Goal: Information Seeking & Learning: Learn about a topic

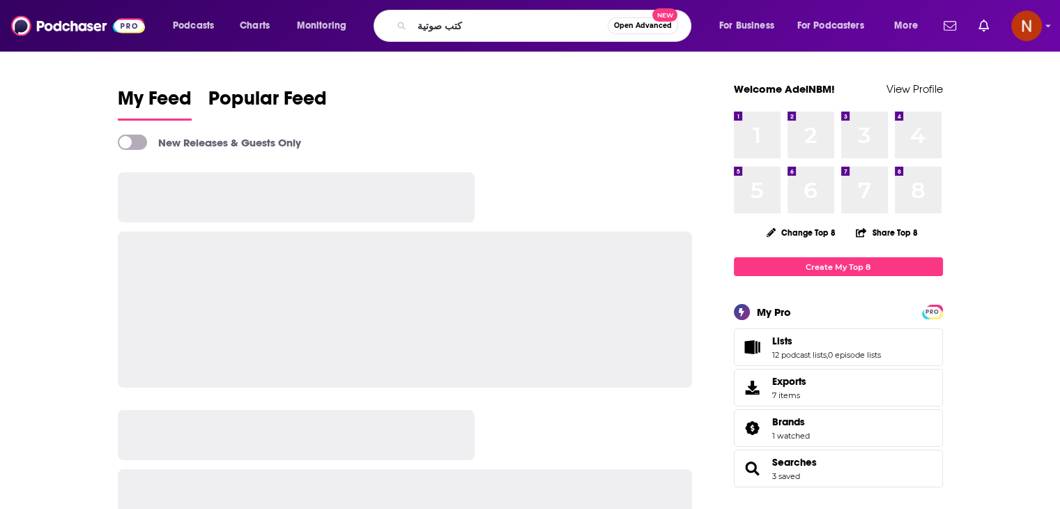
type input "كتب صوتية"
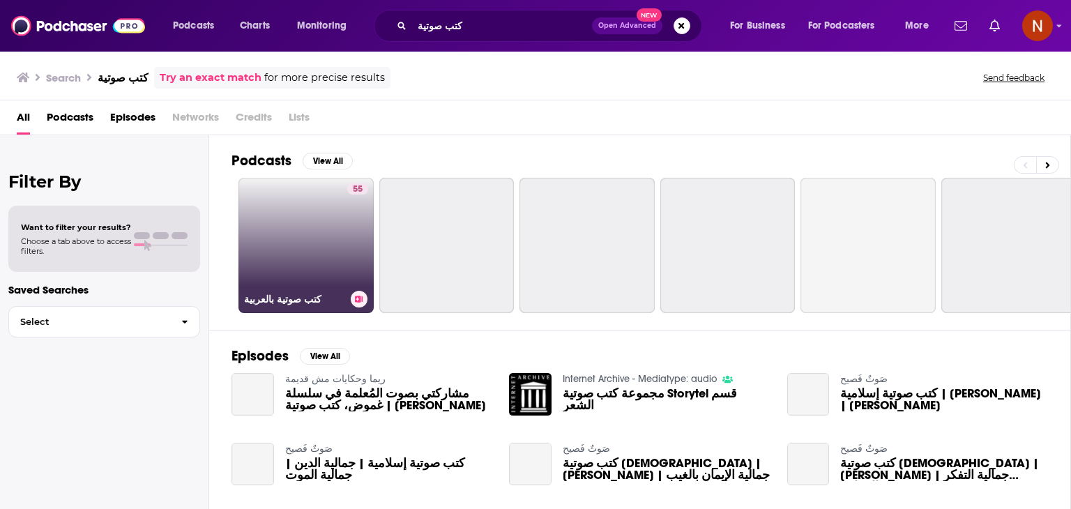
click at [321, 224] on link "55 كتب صوتية بالعربية" at bounding box center [305, 245] width 135 height 135
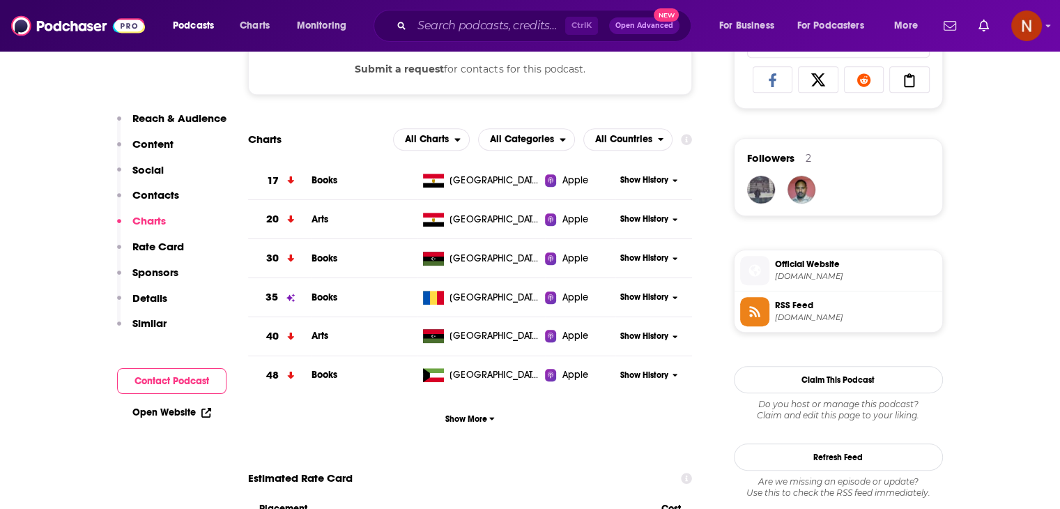
scroll to position [939, 0]
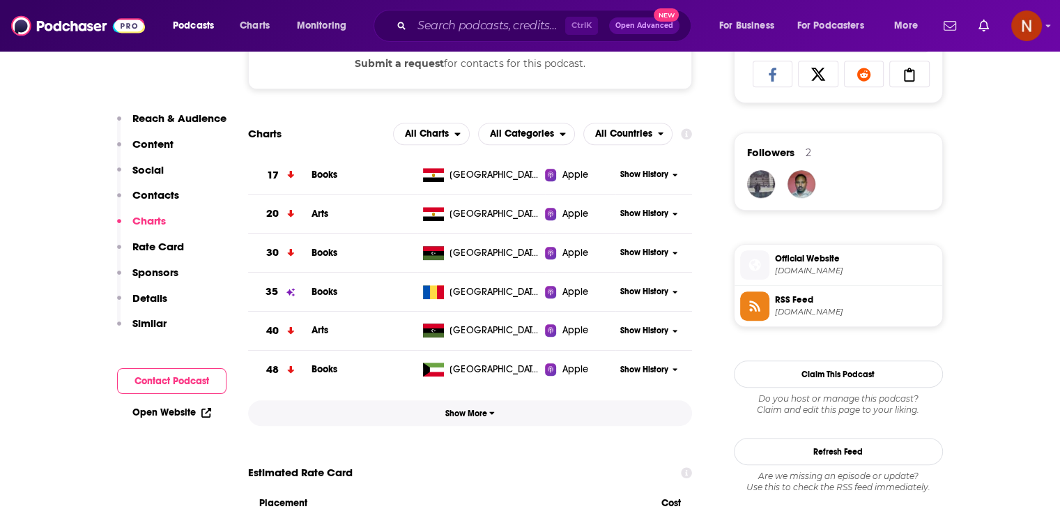
click at [487, 411] on span "Show More" at bounding box center [469, 413] width 49 height 10
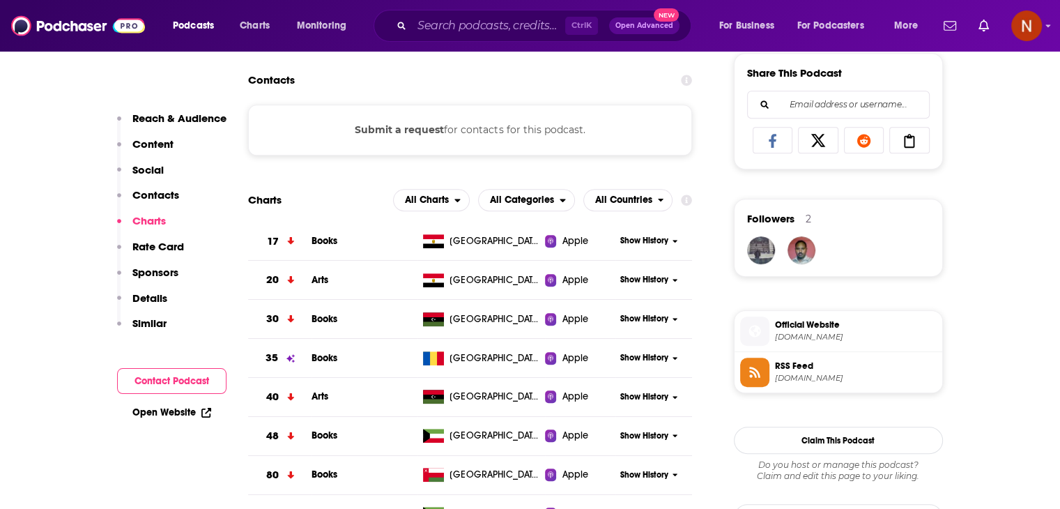
scroll to position [873, 0]
click at [626, 249] on div "Show History" at bounding box center [653, 241] width 77 height 34
click at [635, 240] on span "Show History" at bounding box center [644, 241] width 48 height 12
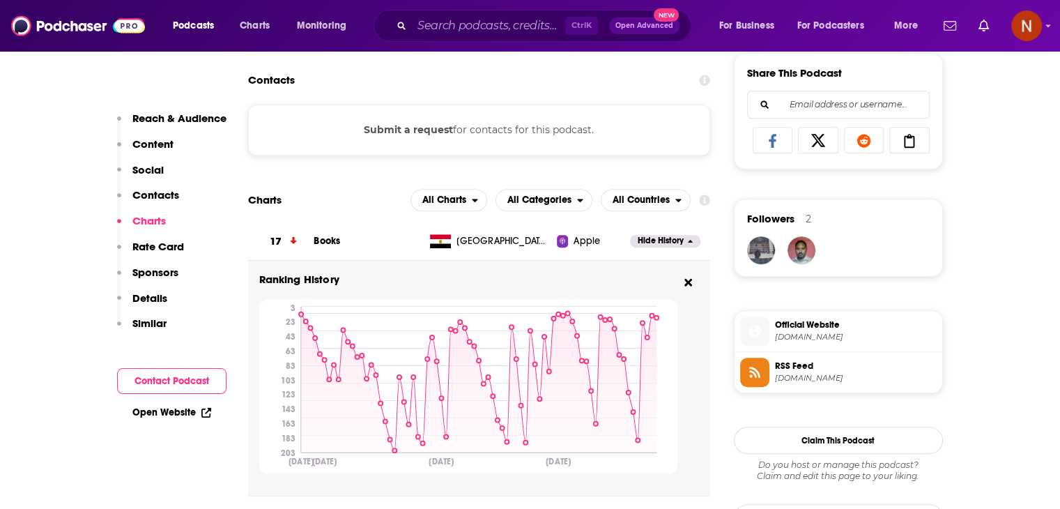
click at [635, 240] on button "Hide History" at bounding box center [665, 241] width 70 height 12
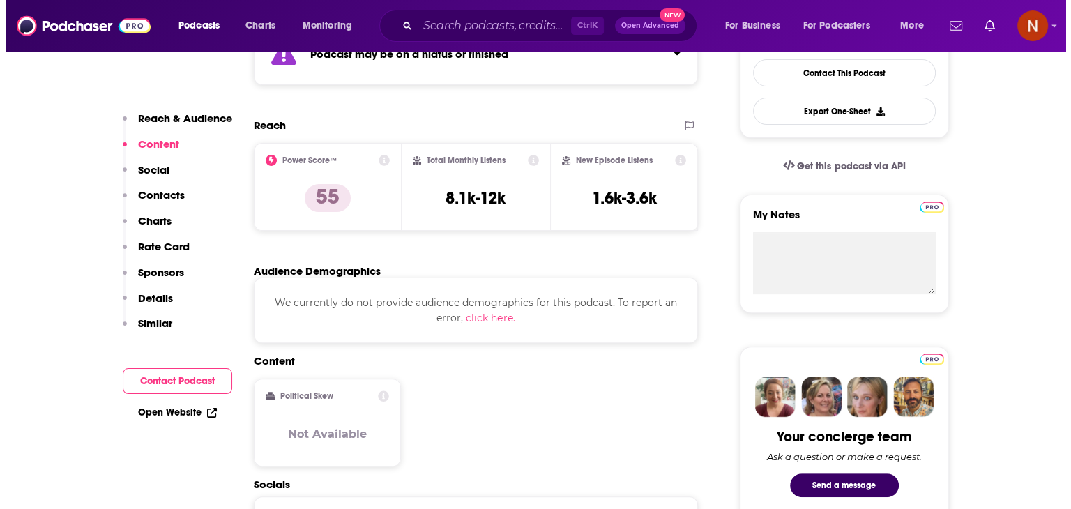
scroll to position [0, 0]
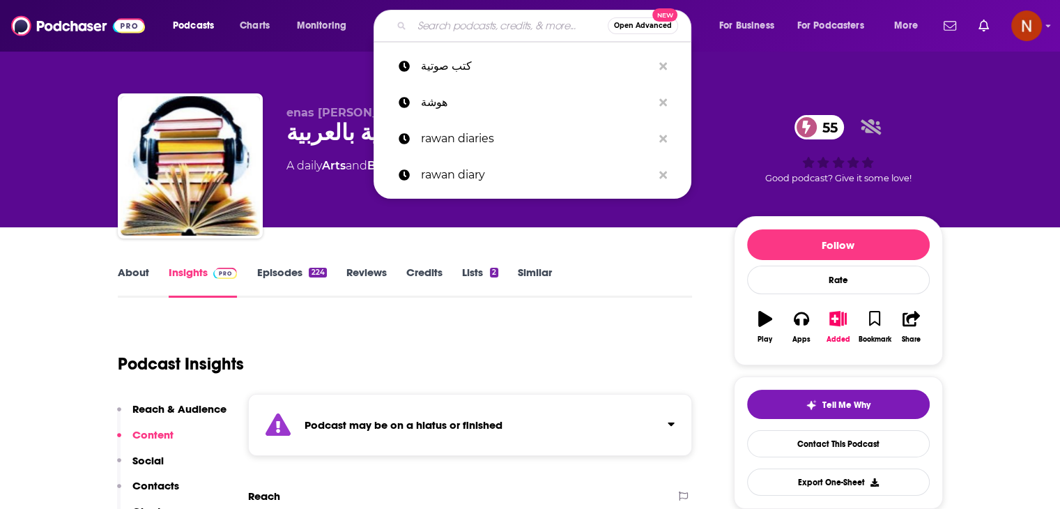
click at [449, 31] on input "Search podcasts, credits, & more..." at bounding box center [510, 26] width 196 height 22
paste input "كتب صوتية"
type input "كتب صوتية"
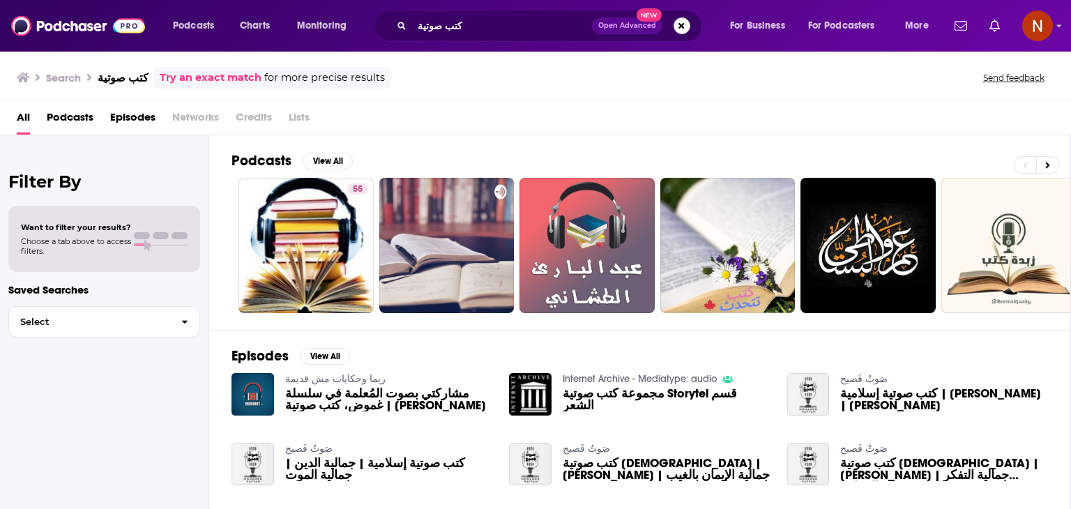
scroll to position [72, 0]
